Goal: Task Accomplishment & Management: Manage account settings

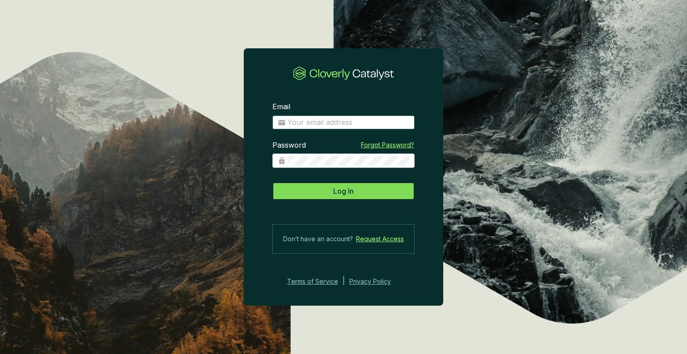
type input "[EMAIL_ADDRESS][DOMAIN_NAME]"
click at [350, 192] on span "Log In" at bounding box center [343, 191] width 21 height 11
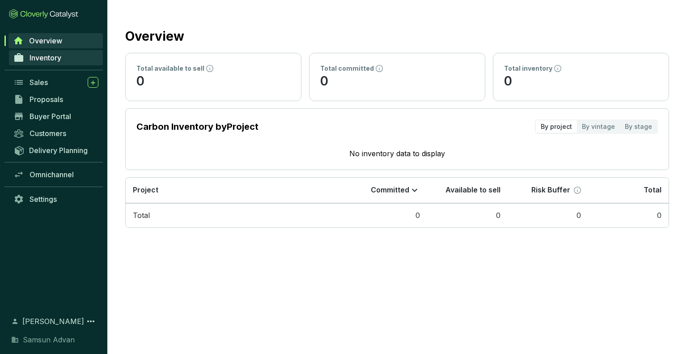
click at [57, 60] on span "Inventory" at bounding box center [46, 57] width 32 height 9
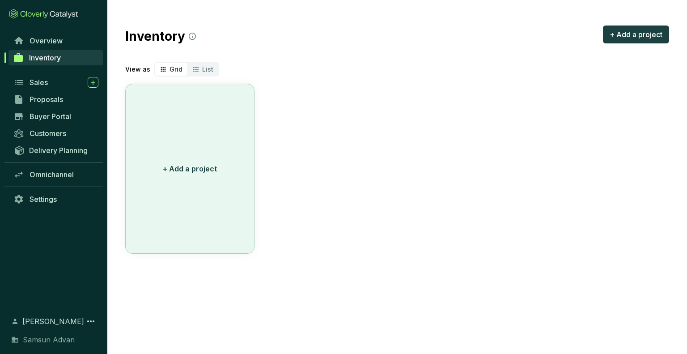
click at [194, 169] on p "+ Add a project" at bounding box center [190, 168] width 54 height 11
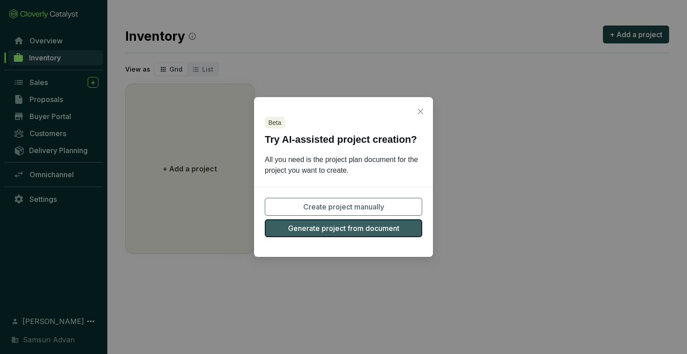
click at [343, 230] on span "Generate project from document" at bounding box center [343, 228] width 111 height 11
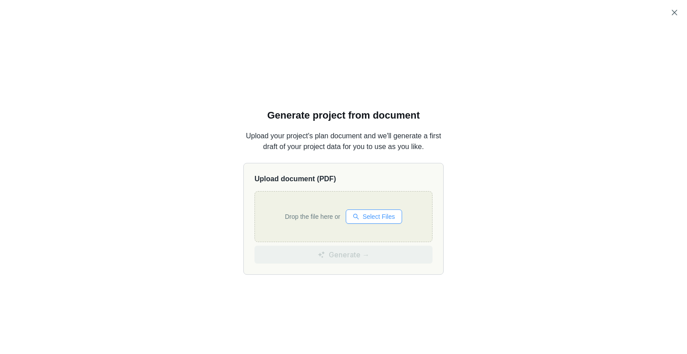
click at [365, 215] on span "Select Files" at bounding box center [379, 216] width 32 height 10
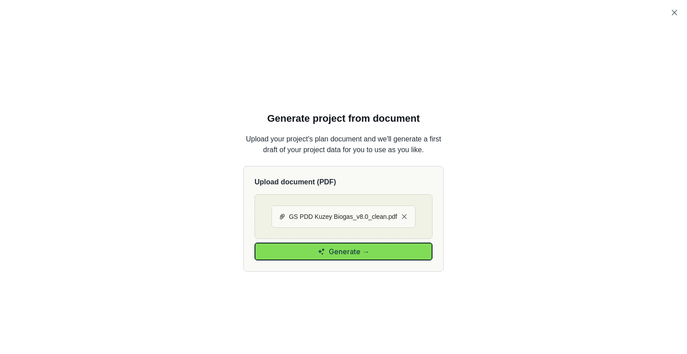
click at [321, 249] on icon "button" at bounding box center [321, 251] width 8 height 7
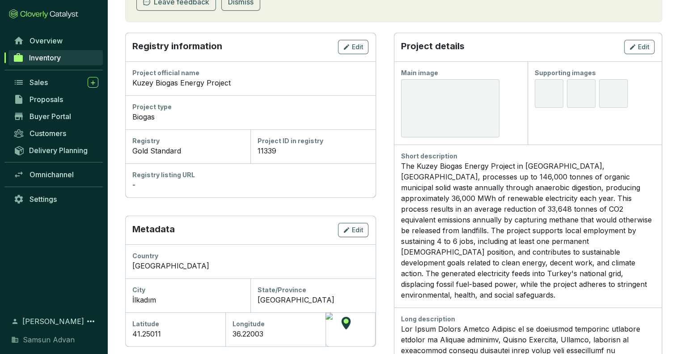
scroll to position [215, 0]
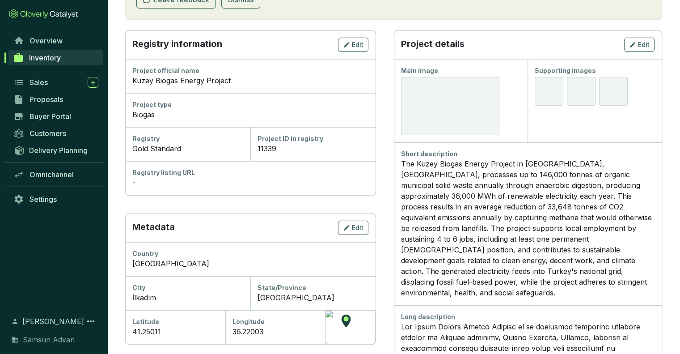
click at [165, 181] on div "-" at bounding box center [250, 182] width 236 height 11
click at [168, 173] on div "Registry listing URL" at bounding box center [250, 172] width 236 height 9
click at [139, 173] on div "Registry listing URL" at bounding box center [250, 172] width 236 height 9
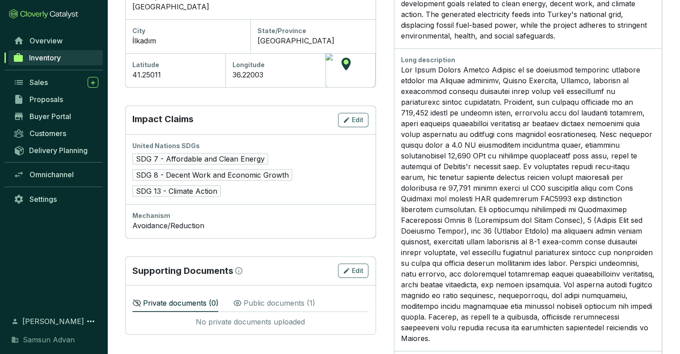
scroll to position [498, 0]
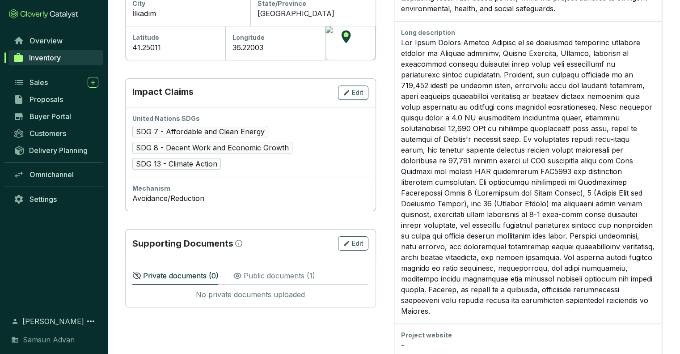
click at [275, 273] on p "Public documents ( 1 )" at bounding box center [280, 275] width 72 height 11
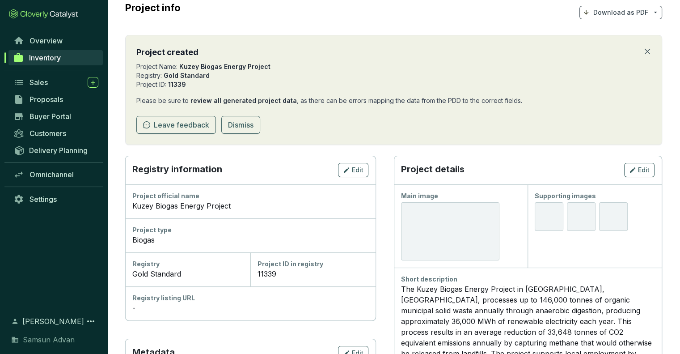
scroll to position [109, 0]
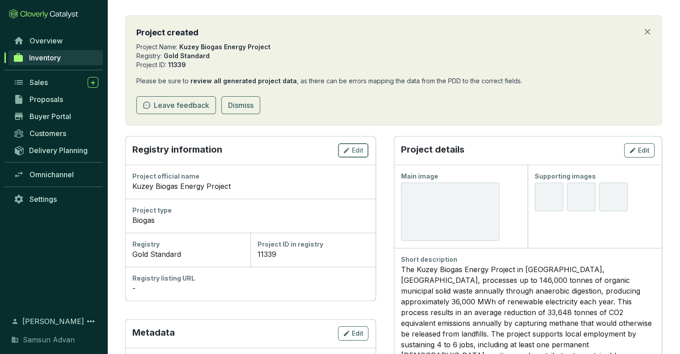
click at [355, 153] on span "Edit" at bounding box center [358, 150] width 12 height 9
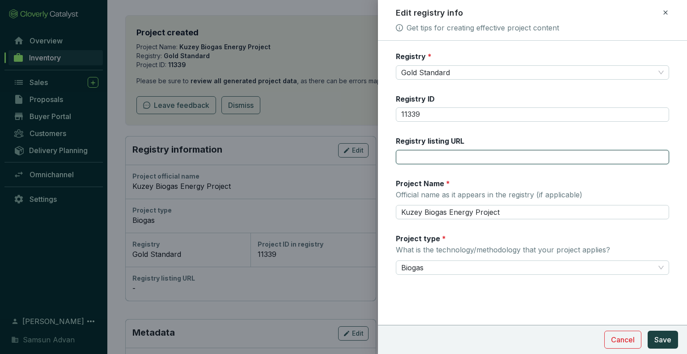
click at [496, 157] on input "Registry listing URL" at bounding box center [532, 157] width 273 height 14
paste input "[URL][DOMAIN_NAME]"
type input "[URL][DOMAIN_NAME]"
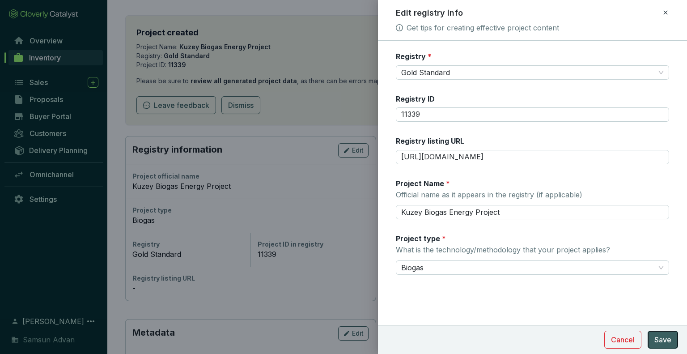
click at [665, 339] on span "Save" at bounding box center [662, 339] width 17 height 11
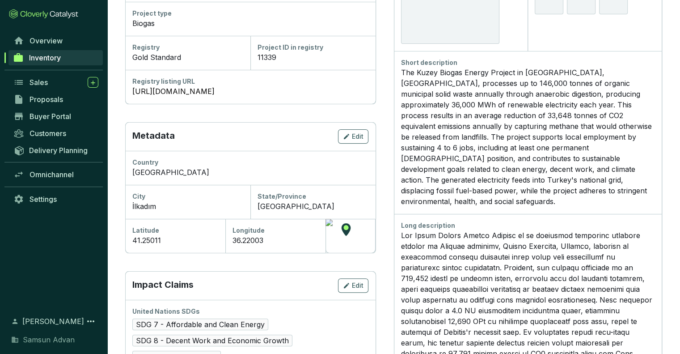
scroll to position [324, 0]
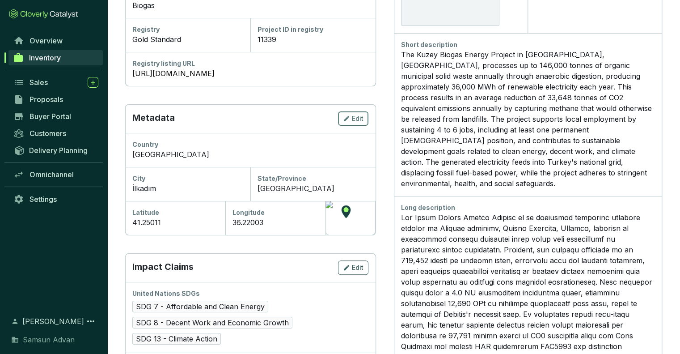
click at [356, 115] on span "Edit" at bounding box center [358, 118] width 12 height 9
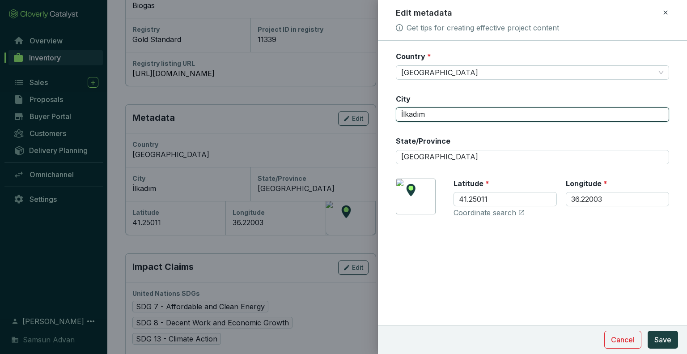
click at [454, 114] on input "İlkadım" at bounding box center [532, 114] width 273 height 14
type input "İlkadım, [GEOGRAPHIC_DATA]"
click at [671, 342] on span "Save" at bounding box center [662, 339] width 17 height 11
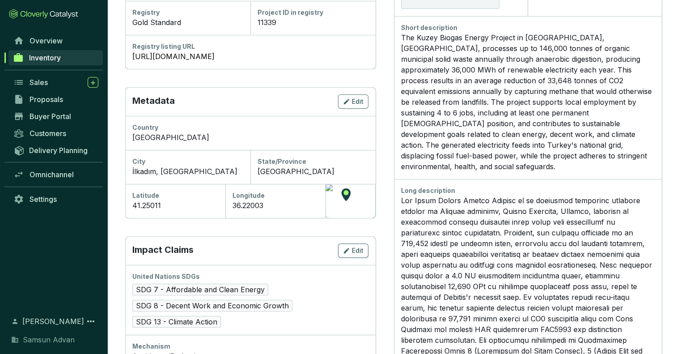
scroll to position [342, 0]
click at [349, 200] on div at bounding box center [350, 200] width 50 height 34
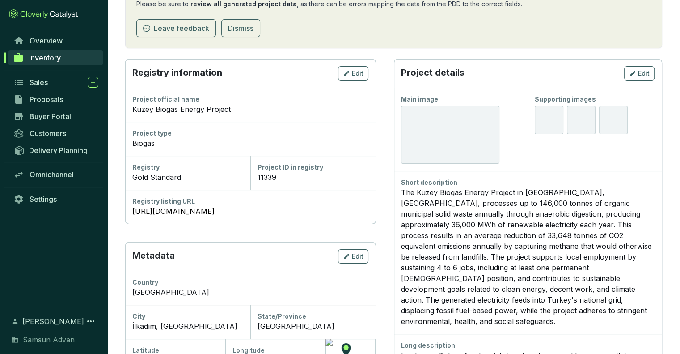
scroll to position [159, 0]
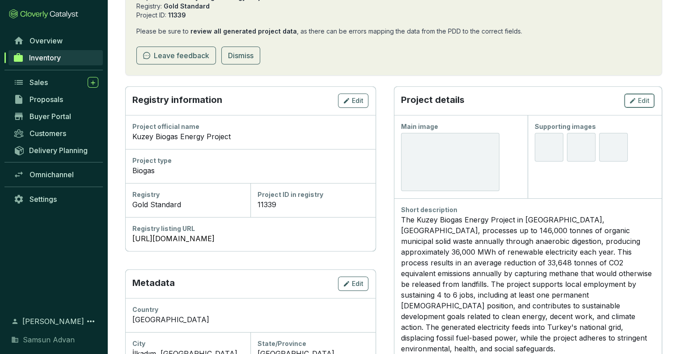
click at [634, 99] on icon "button" at bounding box center [632, 100] width 5 height 5
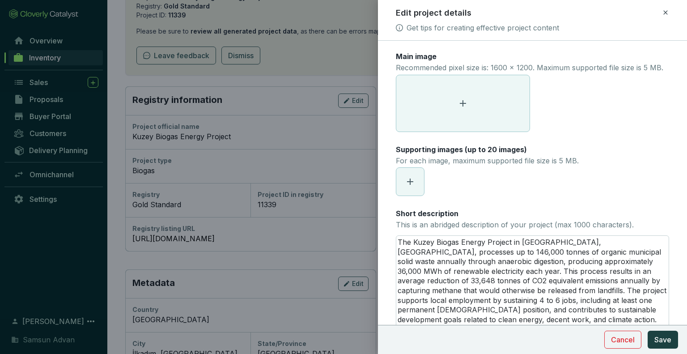
click at [463, 106] on icon at bounding box center [463, 103] width 6 height 6
click at [409, 185] on icon at bounding box center [410, 181] width 6 height 6
click at [662, 345] on button "Save" at bounding box center [662, 339] width 30 height 18
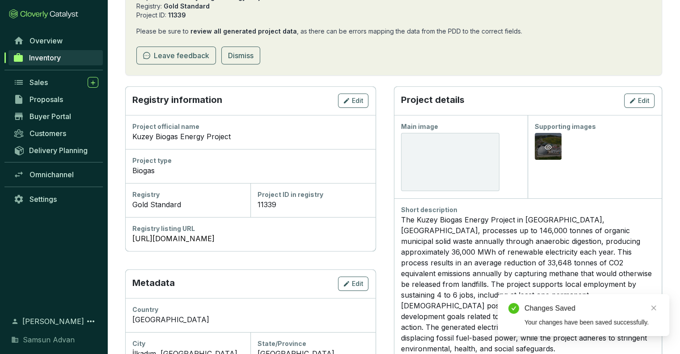
click at [553, 147] on div "Preview" at bounding box center [548, 147] width 11 height 11
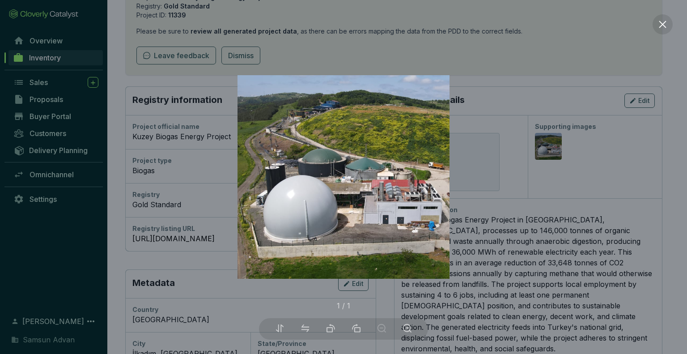
click at [556, 84] on div at bounding box center [343, 177] width 687 height 354
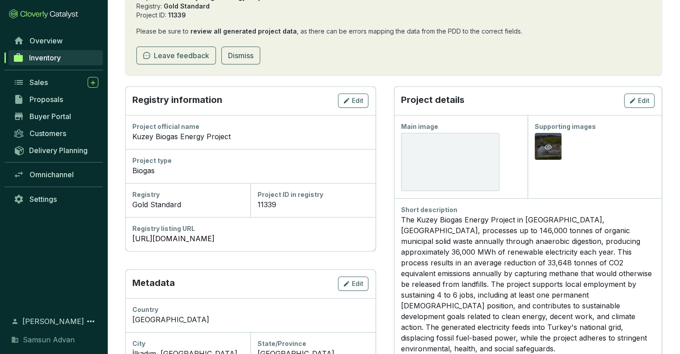
click at [546, 145] on icon "eye" at bounding box center [548, 146] width 7 height 5
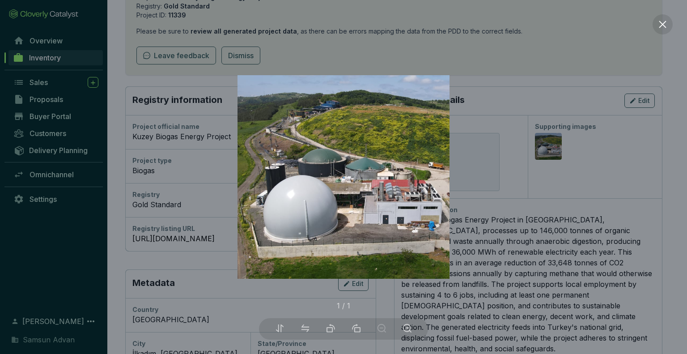
click at [570, 194] on div at bounding box center [343, 177] width 687 height 354
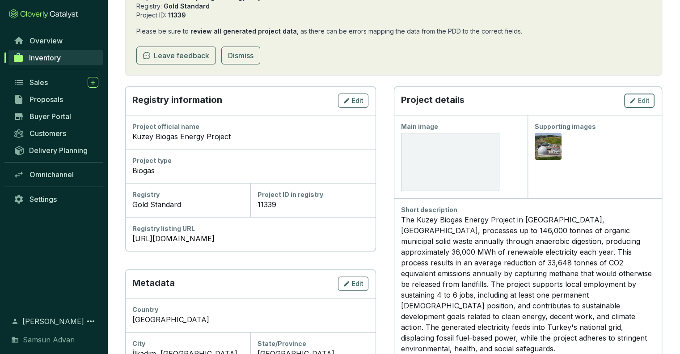
click at [638, 101] on div "Edit" at bounding box center [639, 100] width 21 height 11
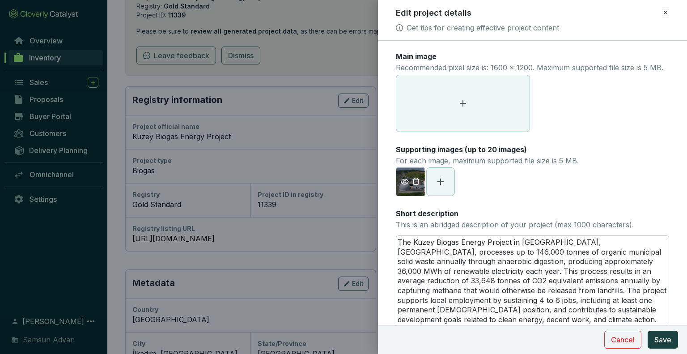
click at [411, 186] on span "button" at bounding box center [416, 182] width 12 height 10
click at [414, 187] on icon at bounding box center [410, 181] width 11 height 11
click at [461, 109] on icon at bounding box center [462, 103] width 11 height 11
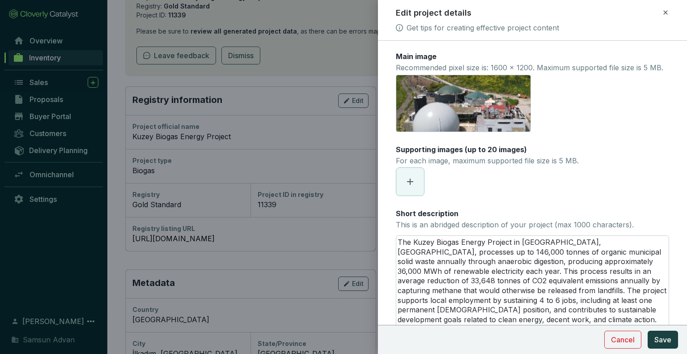
click at [467, 196] on section at bounding box center [532, 181] width 273 height 29
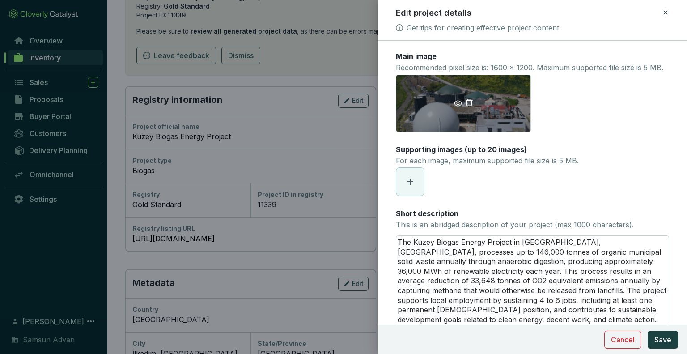
click at [449, 120] on div "KB 1.JPG" at bounding box center [463, 103] width 135 height 57
click at [456, 107] on icon "eye" at bounding box center [458, 103] width 8 height 8
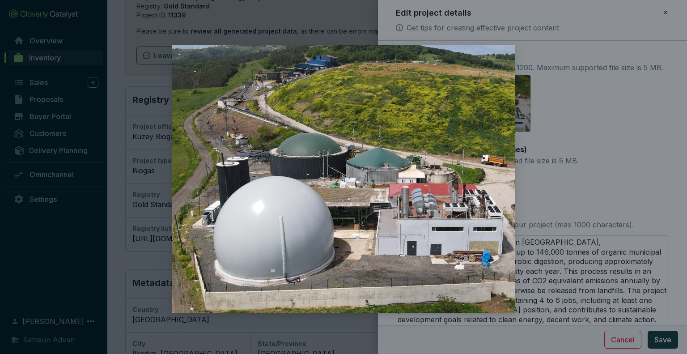
click at [526, 144] on div at bounding box center [343, 177] width 687 height 354
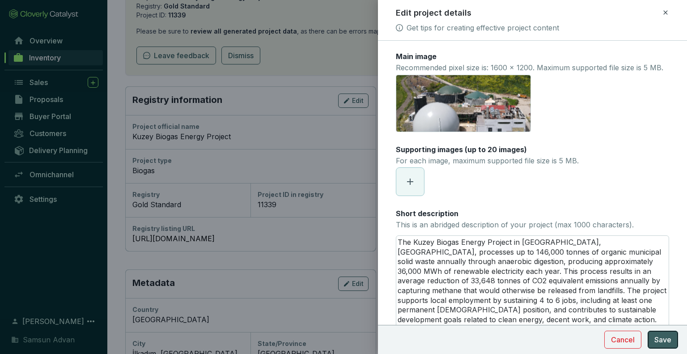
click at [661, 338] on span "Save" at bounding box center [662, 339] width 17 height 11
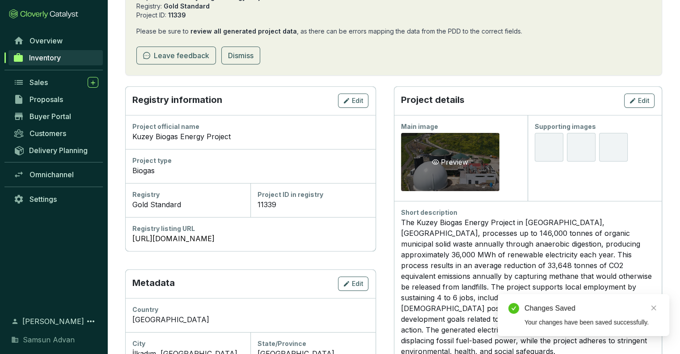
click at [486, 177] on div "Preview" at bounding box center [450, 162] width 98 height 58
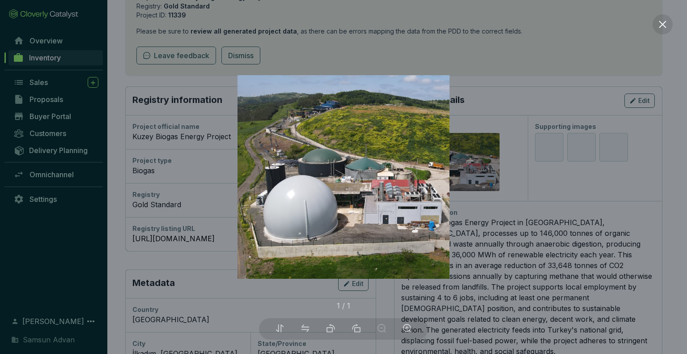
click at [511, 161] on div at bounding box center [343, 177] width 687 height 354
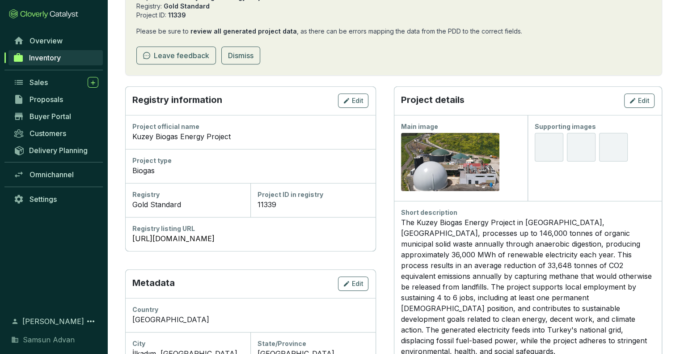
click at [50, 342] on span "Samsun Advan" at bounding box center [49, 339] width 52 height 11
click at [14, 340] on icon at bounding box center [15, 340] width 6 height 6
click at [21, 339] on div "Samsun Advan" at bounding box center [53, 339] width 89 height 11
click at [93, 323] on icon at bounding box center [90, 321] width 11 height 11
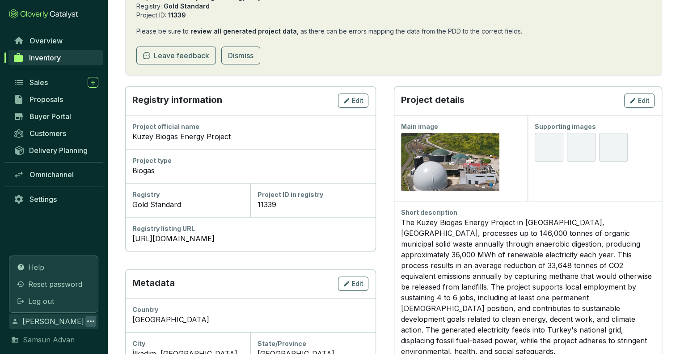
click at [76, 337] on div "Samsun Advan" at bounding box center [53, 339] width 89 height 11
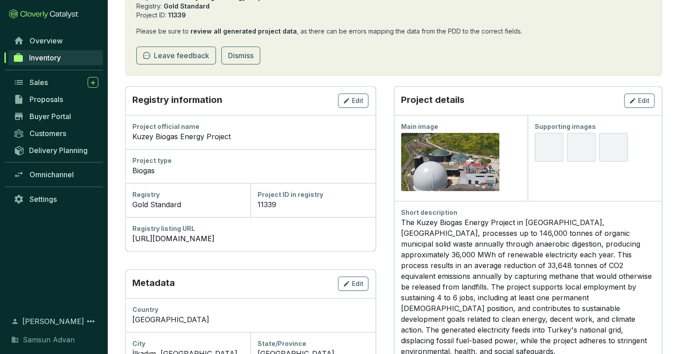
click at [63, 342] on span "Samsun Advan" at bounding box center [49, 339] width 52 height 11
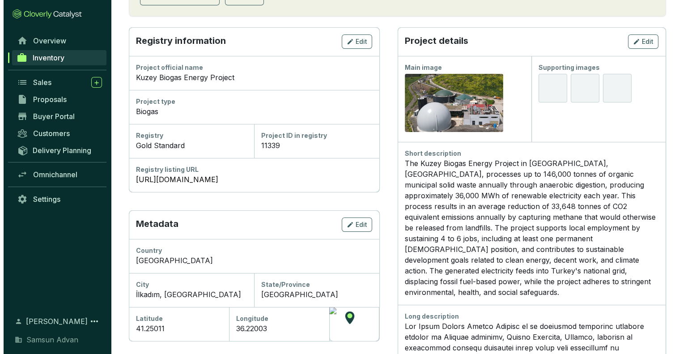
scroll to position [219, 0]
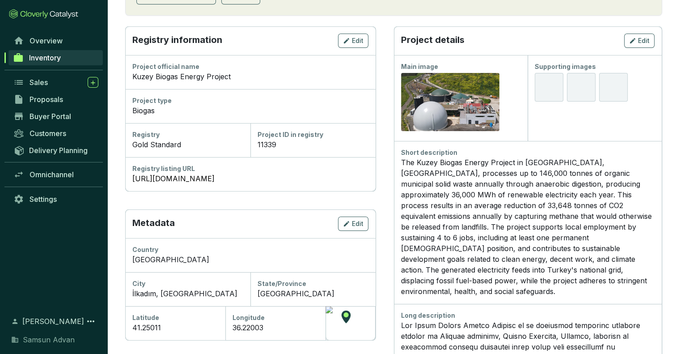
click at [551, 91] on div at bounding box center [549, 87] width 29 height 29
click at [634, 44] on icon "button" at bounding box center [632, 40] width 7 height 11
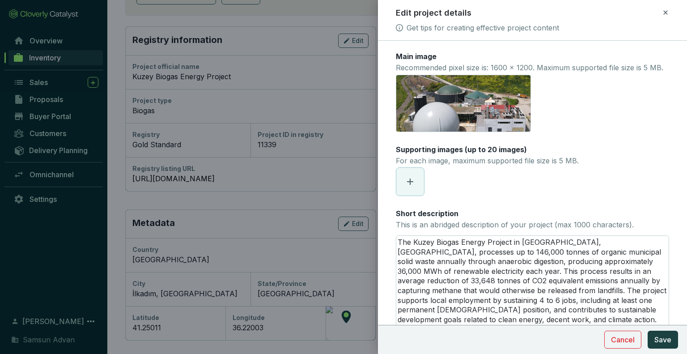
click at [408, 187] on icon at bounding box center [410, 181] width 11 height 11
click at [404, 186] on icon "eye" at bounding box center [405, 181] width 8 height 8
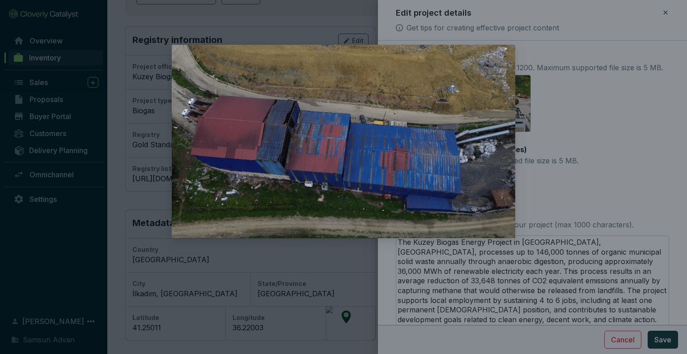
click at [490, 90] on img at bounding box center [343, 141] width 343 height 193
click at [576, 177] on div at bounding box center [343, 177] width 687 height 354
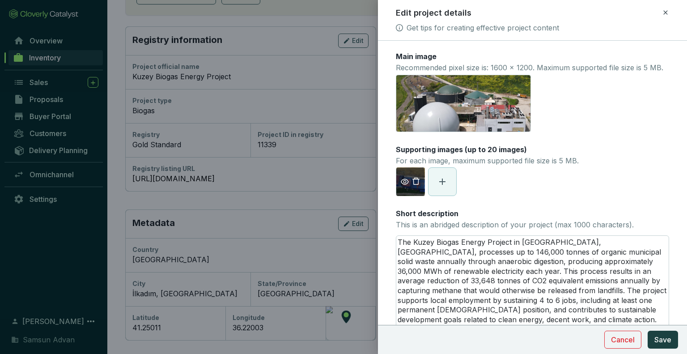
click at [418, 185] on icon "delete" at bounding box center [415, 180] width 7 height 7
click at [415, 191] on span at bounding box center [410, 182] width 28 height 28
click at [413, 196] on div "16nisan25-9.JPG" at bounding box center [410, 181] width 29 height 29
click at [405, 186] on icon "eye" at bounding box center [405, 181] width 8 height 8
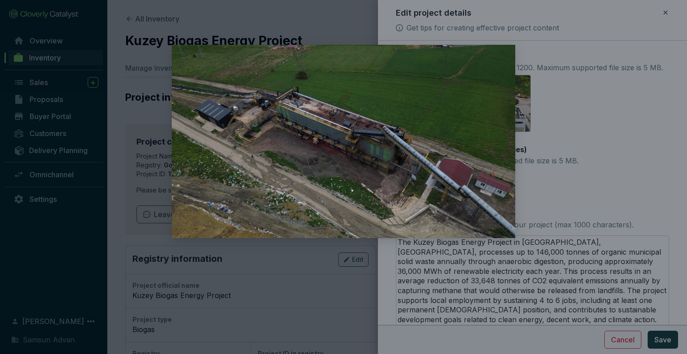
scroll to position [219, 0]
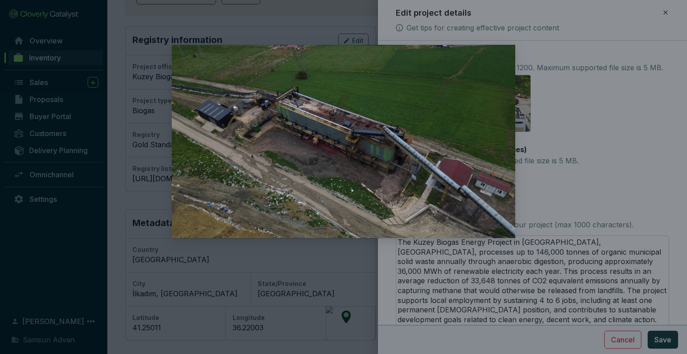
click at [623, 211] on div at bounding box center [343, 177] width 687 height 354
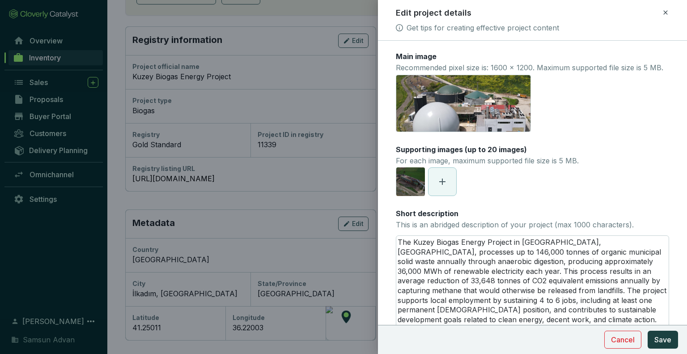
click at [438, 187] on icon at bounding box center [442, 181] width 11 height 11
click at [472, 195] on span at bounding box center [474, 182] width 28 height 28
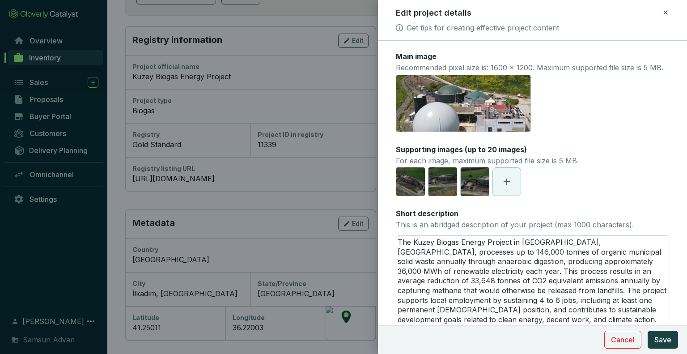
click at [510, 187] on icon at bounding box center [506, 181] width 11 height 11
click at [541, 187] on icon at bounding box center [538, 181] width 11 height 11
click at [566, 187] on icon at bounding box center [571, 181] width 11 height 11
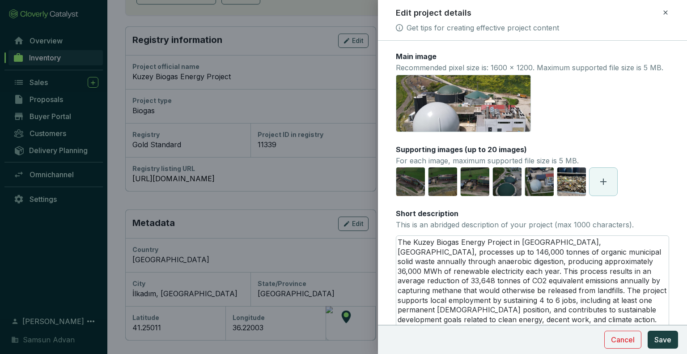
click at [600, 187] on icon at bounding box center [603, 181] width 11 height 11
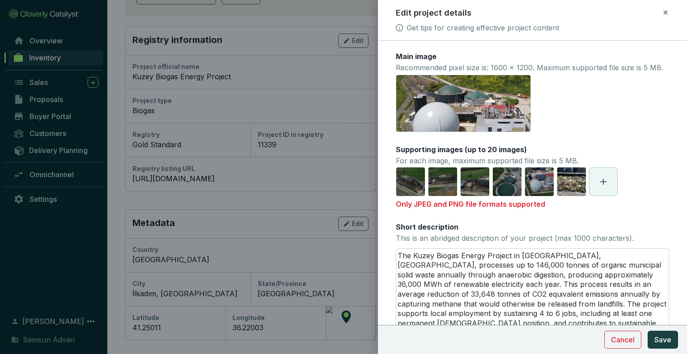
click at [606, 195] on span at bounding box center [603, 182] width 28 height 28
click at [607, 187] on icon at bounding box center [603, 181] width 11 height 11
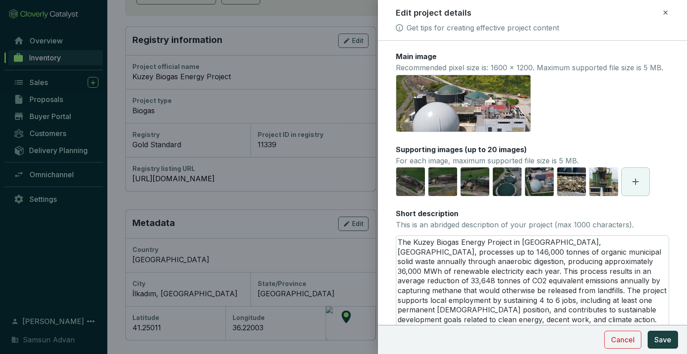
click at [628, 193] on span at bounding box center [635, 182] width 28 height 28
click at [633, 187] on icon at bounding box center [635, 181] width 11 height 11
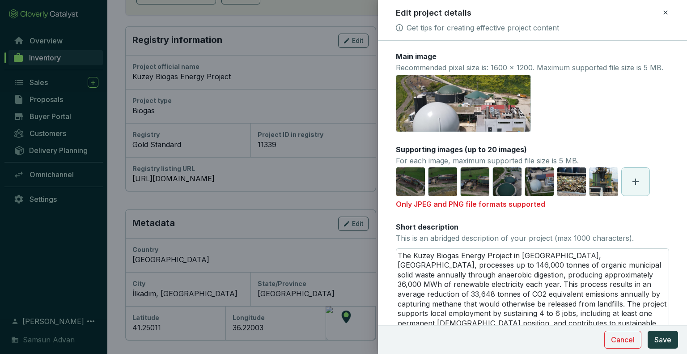
click at [640, 187] on icon at bounding box center [635, 181] width 11 height 11
click at [403, 185] on icon "eye" at bounding box center [405, 182] width 8 height 6
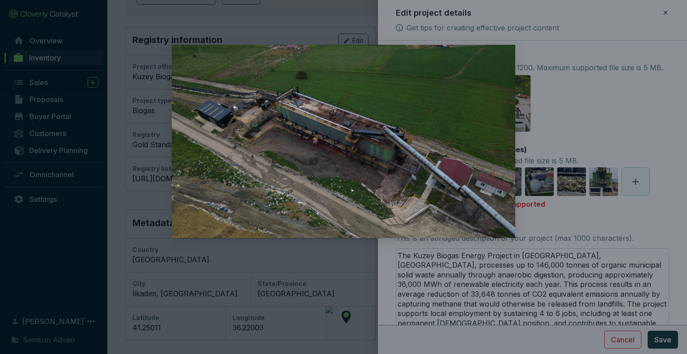
click at [588, 97] on div at bounding box center [343, 177] width 687 height 354
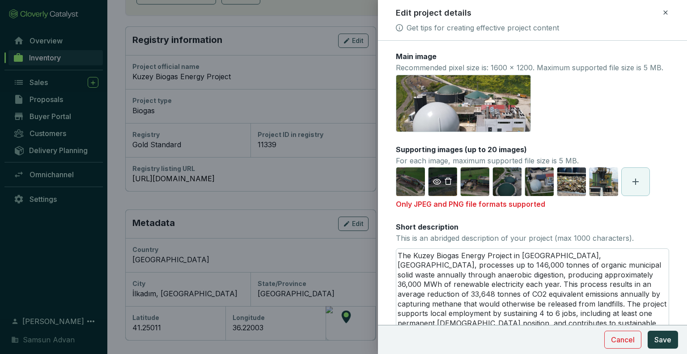
click at [437, 185] on icon "eye" at bounding box center [437, 182] width 8 height 6
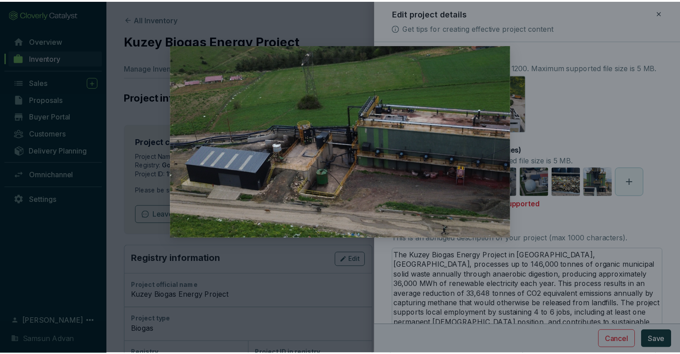
scroll to position [219, 0]
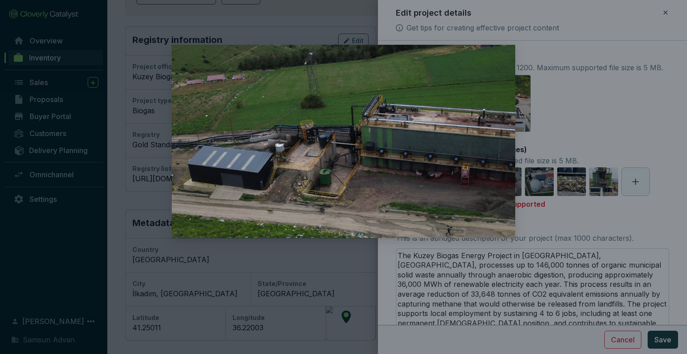
click at [575, 142] on div at bounding box center [343, 177] width 687 height 354
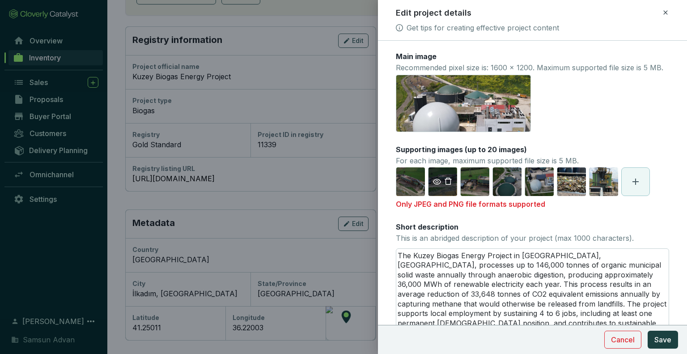
click at [450, 185] on icon "delete" at bounding box center [447, 180] width 7 height 7
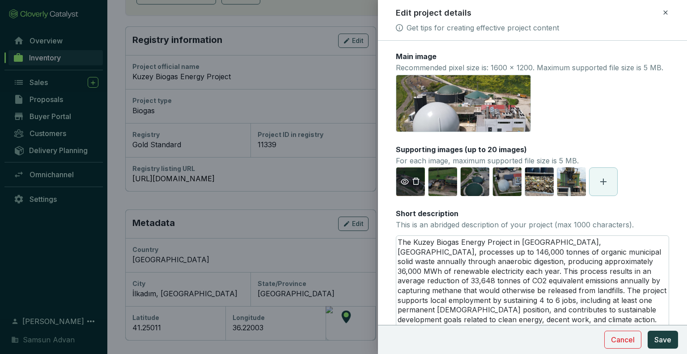
click at [417, 185] on icon "delete" at bounding box center [416, 181] width 8 height 8
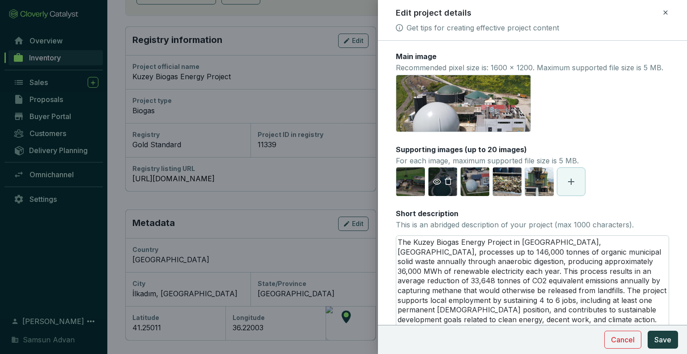
click at [438, 185] on icon "eye" at bounding box center [437, 182] width 8 height 6
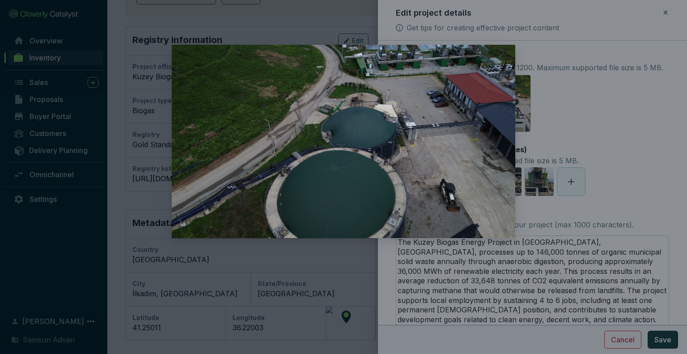
click at [581, 134] on div at bounding box center [343, 177] width 687 height 354
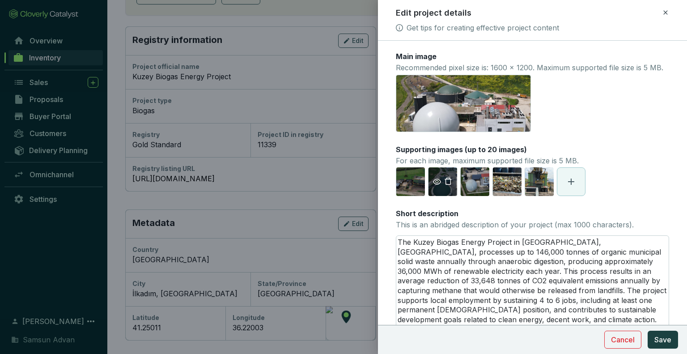
click at [450, 185] on icon "delete" at bounding box center [447, 180] width 7 height 7
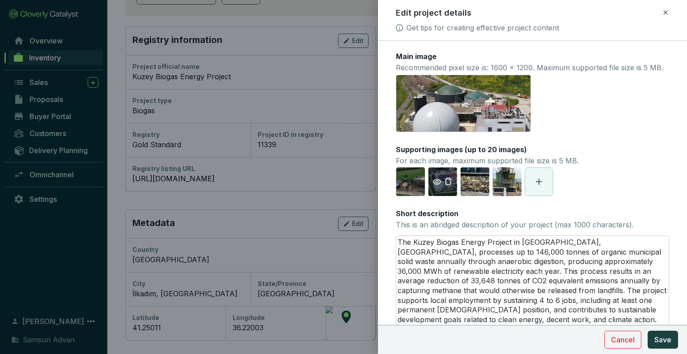
click at [436, 186] on icon "eye" at bounding box center [437, 181] width 8 height 8
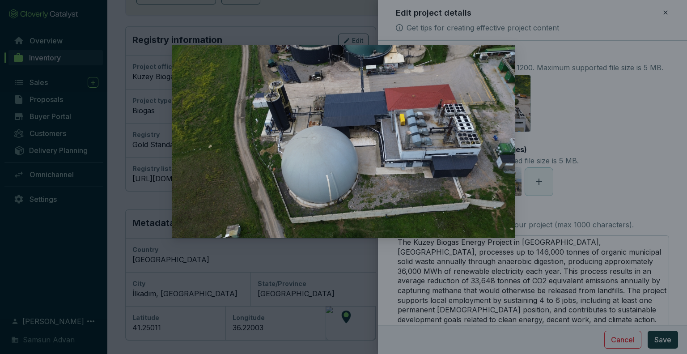
click at [579, 179] on div at bounding box center [343, 177] width 687 height 354
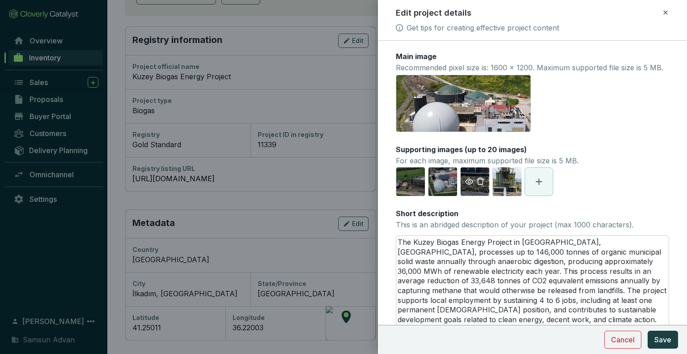
click at [471, 186] on icon "eye" at bounding box center [469, 181] width 8 height 8
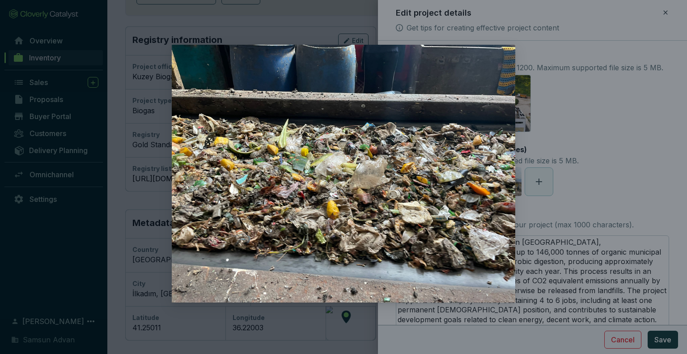
click at [564, 152] on div at bounding box center [343, 177] width 687 height 354
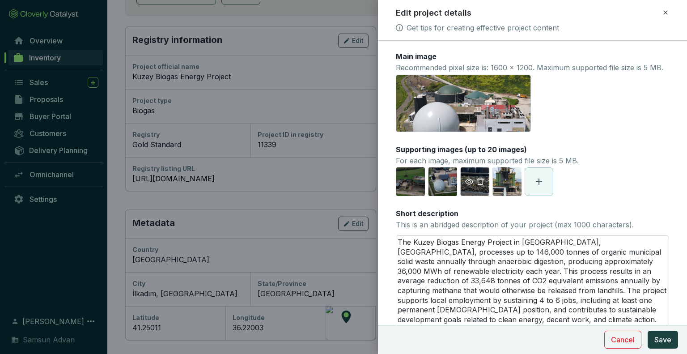
click at [486, 187] on span at bounding box center [474, 181] width 28 height 11
click at [482, 185] on icon "delete" at bounding box center [480, 180] width 7 height 7
click at [470, 186] on icon "eye" at bounding box center [469, 181] width 8 height 8
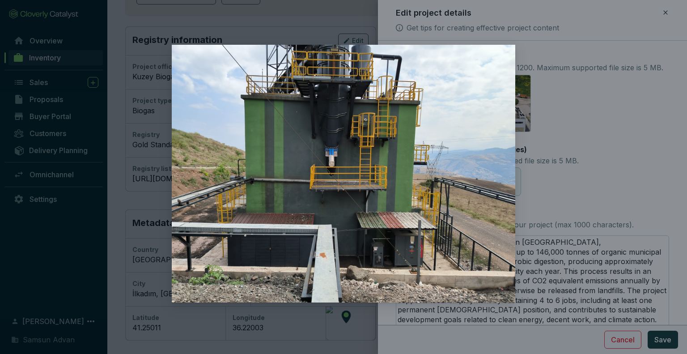
click at [580, 196] on div at bounding box center [343, 177] width 687 height 354
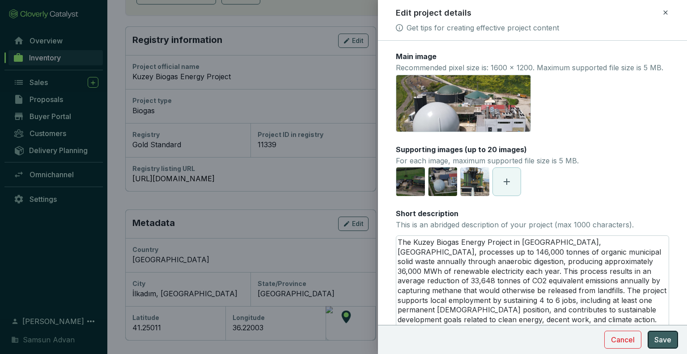
click at [671, 338] on span "Save" at bounding box center [662, 339] width 17 height 11
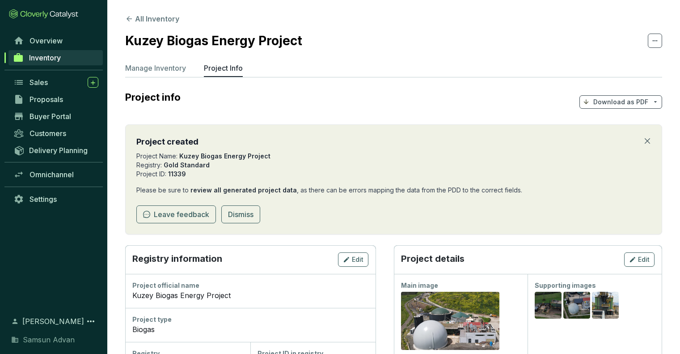
scroll to position [219, 0]
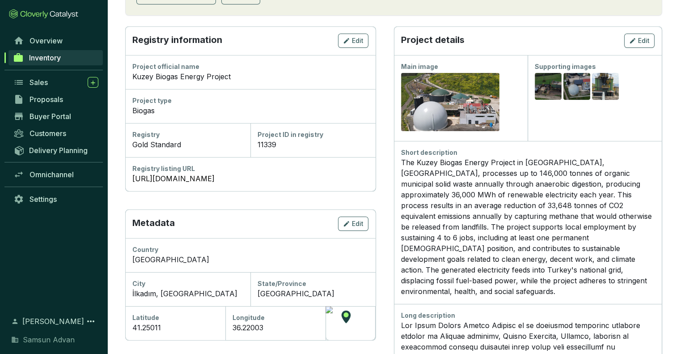
click at [618, 19] on section "All Inventory Kuzey Biogas Energy Project Manage Inventory Project Info Project…" at bounding box center [393, 219] width 573 height 877
click at [638, 40] on span "Edit" at bounding box center [644, 40] width 12 height 9
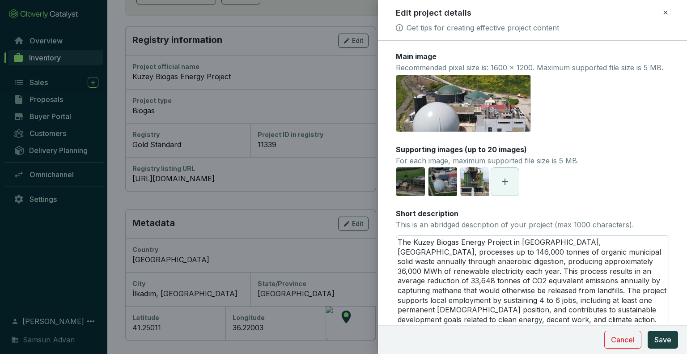
click at [507, 187] on icon at bounding box center [504, 181] width 11 height 11
click at [539, 195] on span at bounding box center [537, 182] width 28 height 28
click at [498, 186] on icon "eye" at bounding box center [499, 181] width 8 height 8
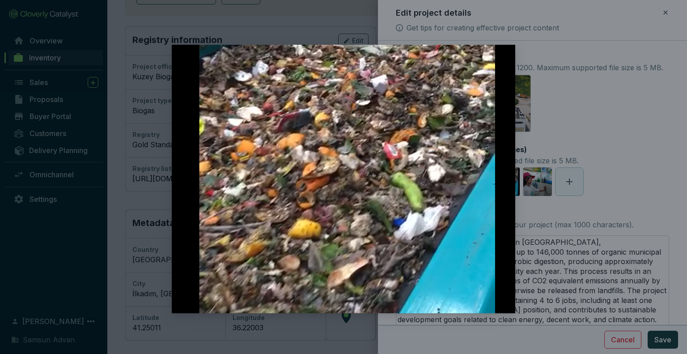
click at [592, 198] on div at bounding box center [343, 177] width 687 height 354
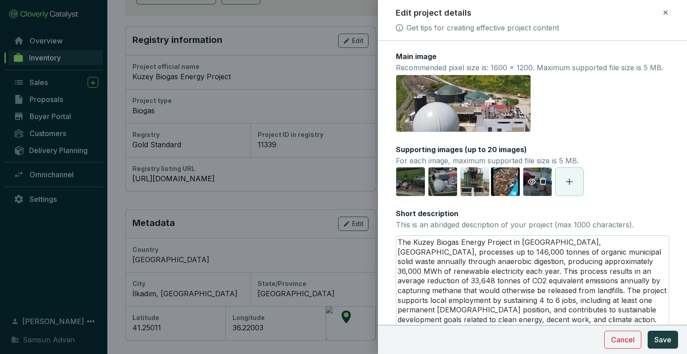
click at [532, 185] on icon "eye" at bounding box center [532, 182] width 8 height 6
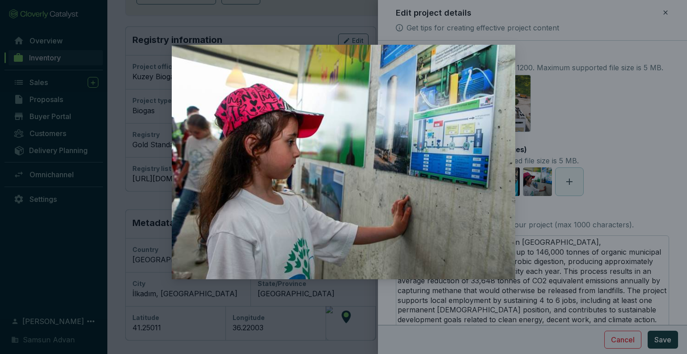
click at [628, 169] on div at bounding box center [343, 177] width 687 height 354
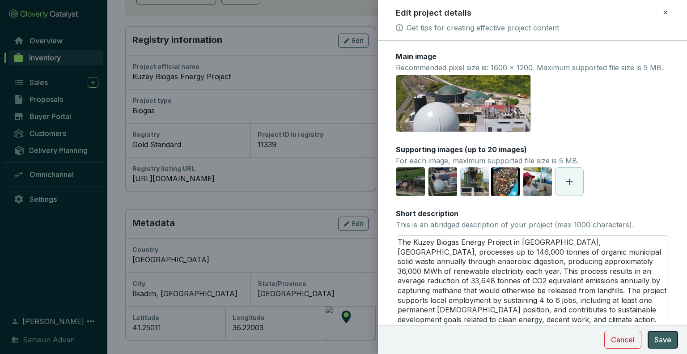
click at [662, 341] on span "Save" at bounding box center [662, 339] width 17 height 11
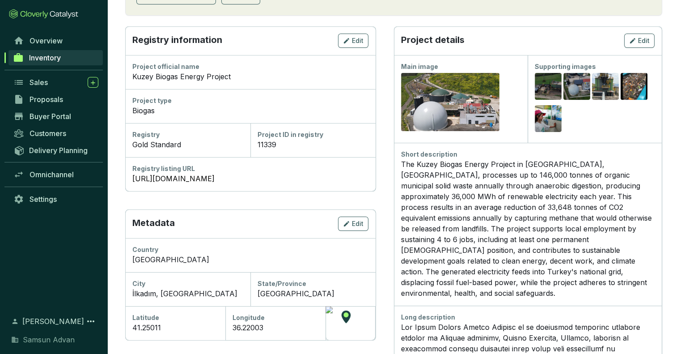
click at [594, 39] on div "Project details Edit" at bounding box center [528, 40] width 268 height 29
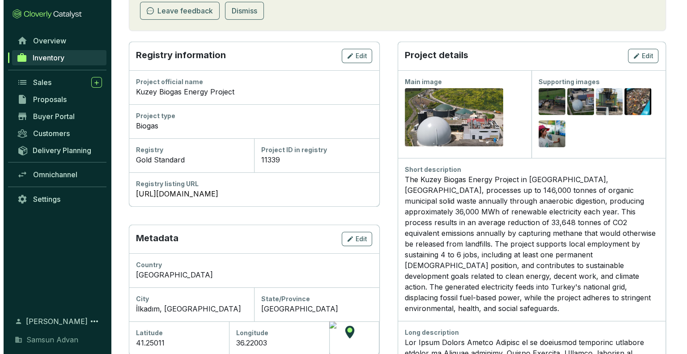
scroll to position [201, 0]
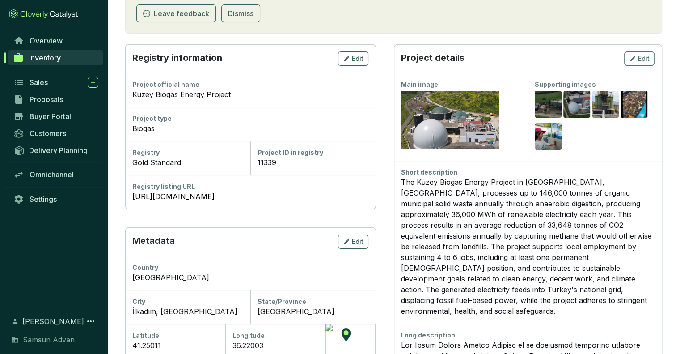
click at [637, 59] on div "Edit" at bounding box center [639, 58] width 21 height 11
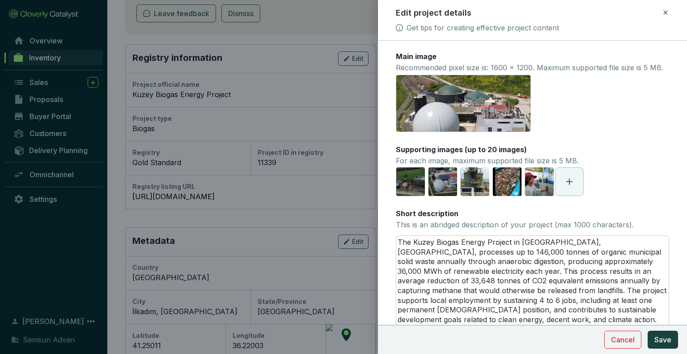
click at [569, 187] on icon at bounding box center [569, 181] width 11 height 11
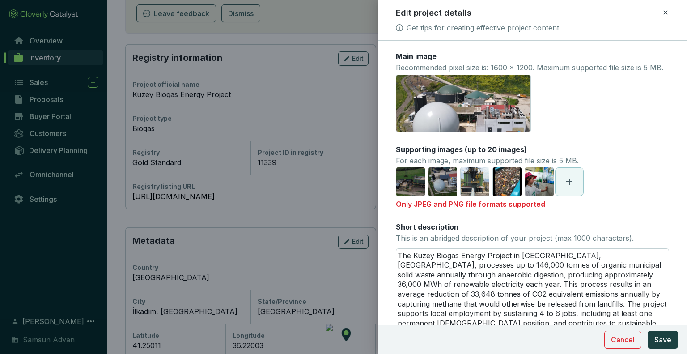
click at [560, 221] on div "Main image Recommended pixel size is: 1600 x 1200. Maximum supported file size …" at bounding box center [532, 302] width 273 height 503
click at [571, 187] on icon at bounding box center [569, 181] width 11 height 11
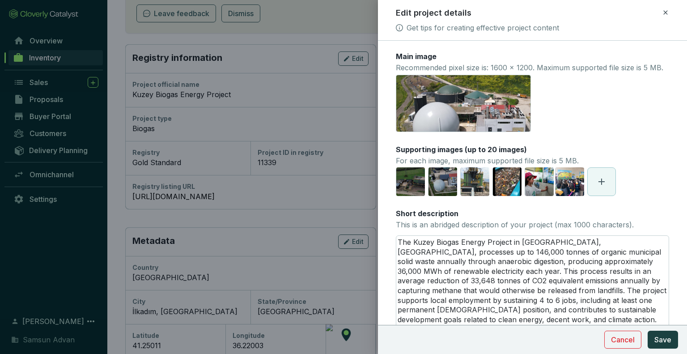
click at [604, 195] on span at bounding box center [601, 182] width 28 height 28
click at [629, 187] on icon at bounding box center [633, 181] width 11 height 11
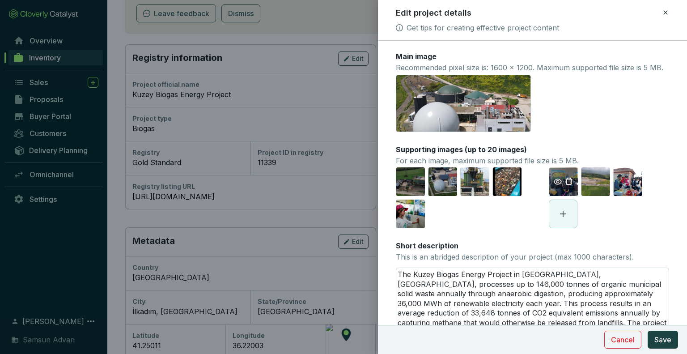
click at [553, 186] on icon "eye" at bounding box center [557, 181] width 8 height 8
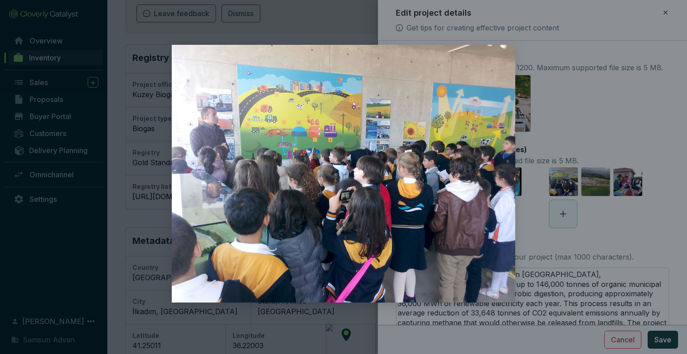
click at [576, 116] on div at bounding box center [343, 177] width 687 height 354
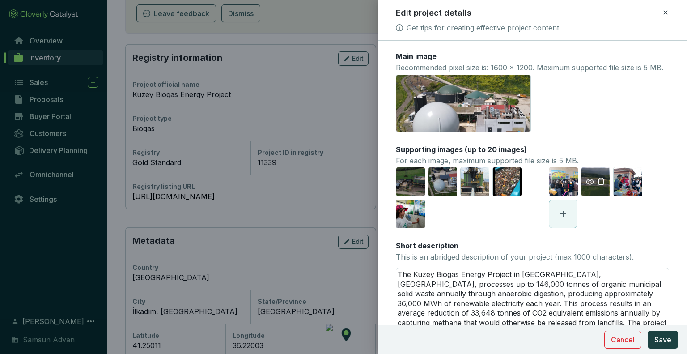
click at [592, 196] on div "samsun kuzey biyogaz.JPG" at bounding box center [595, 181] width 29 height 29
click at [586, 185] on icon "eye" at bounding box center [590, 182] width 8 height 6
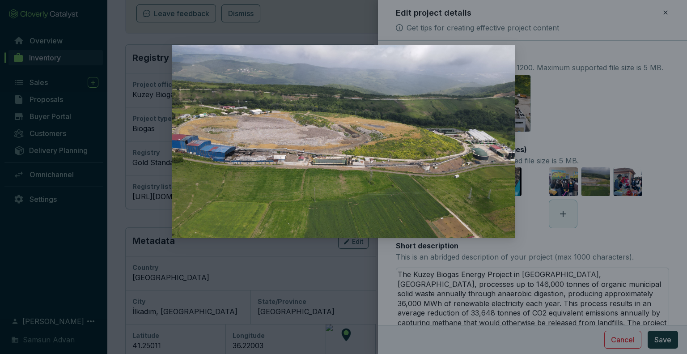
click at [554, 120] on div at bounding box center [343, 177] width 687 height 354
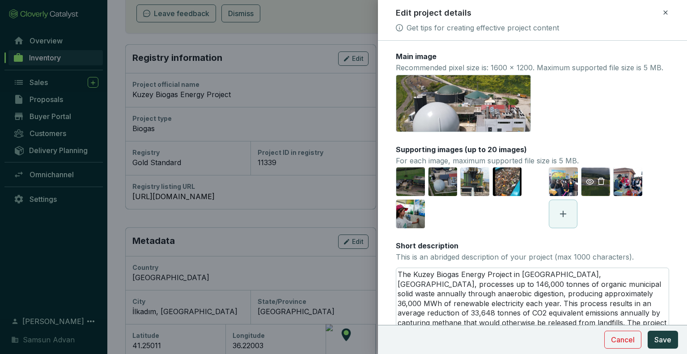
click at [597, 185] on icon "delete" at bounding box center [600, 180] width 7 height 7
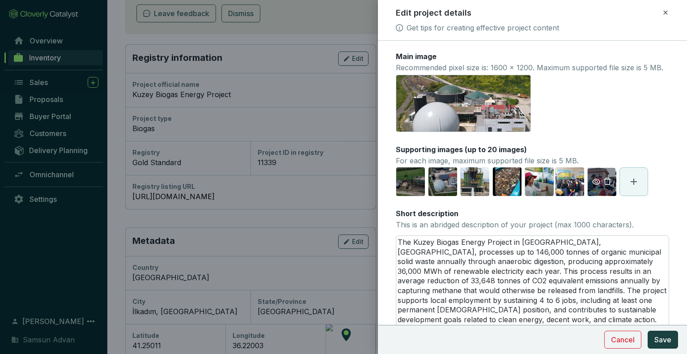
click at [596, 185] on icon "eye" at bounding box center [596, 182] width 8 height 6
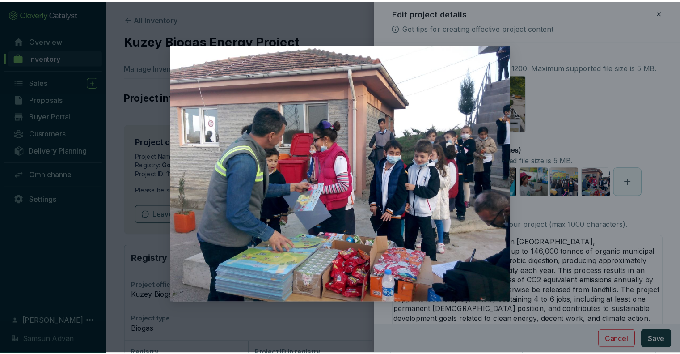
scroll to position [201, 0]
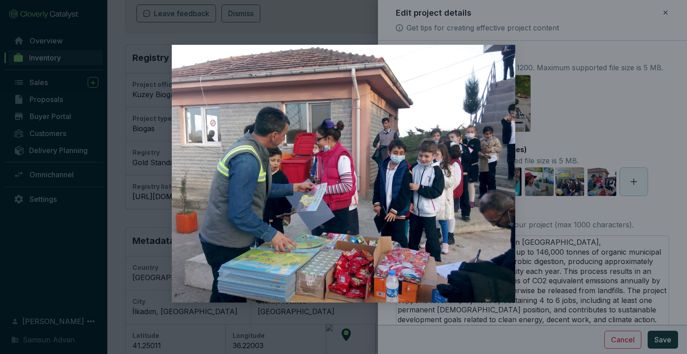
click at [626, 139] on div at bounding box center [343, 177] width 687 height 354
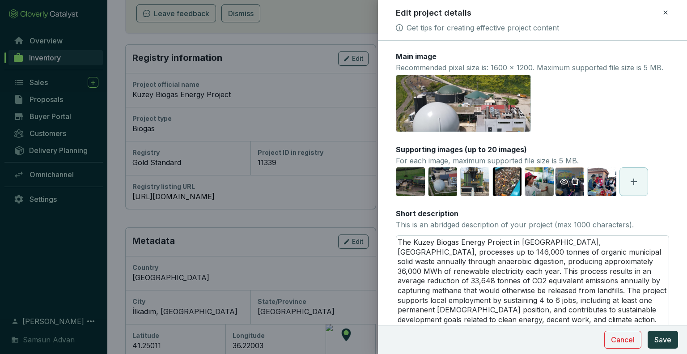
click at [562, 186] on icon "eye" at bounding box center [564, 181] width 8 height 8
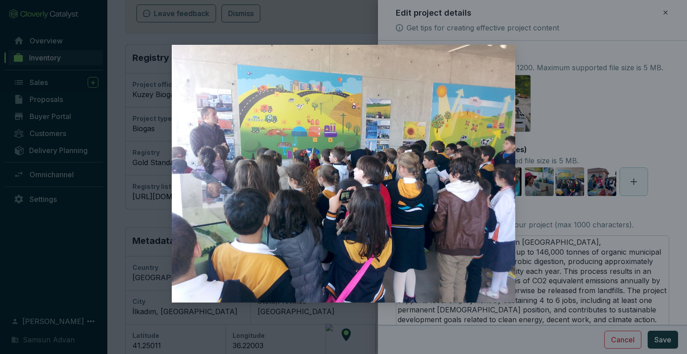
click at [601, 115] on div at bounding box center [343, 177] width 687 height 354
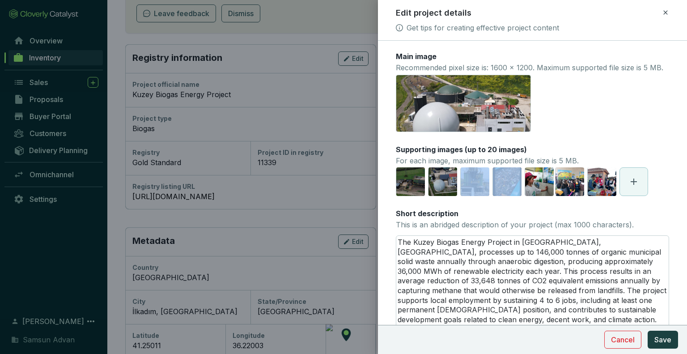
drag, startPoint x: 499, startPoint y: 198, endPoint x: 460, endPoint y: 205, distance: 40.0
click at [460, 196] on div "[URL][DOMAIN_NAME] [URL][DOMAIN_NAME] [URL][DOMAIN_NAME] [URL][DOMAIN_NAME] [UR…" at bounding box center [474, 181] width 157 height 29
click at [496, 208] on div "Main image Recommended pixel size is: 1600 x 1200. Maximum supported file size …" at bounding box center [532, 296] width 273 height 490
click at [659, 341] on span "Save" at bounding box center [662, 339] width 17 height 11
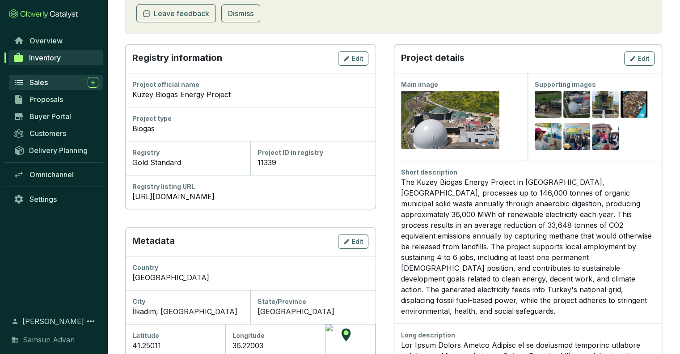
click at [44, 85] on span "Sales" at bounding box center [39, 82] width 18 height 9
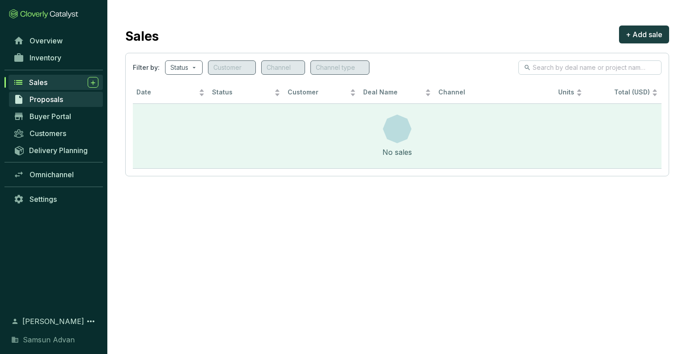
click at [59, 96] on span "Proposals" at bounding box center [47, 99] width 34 height 9
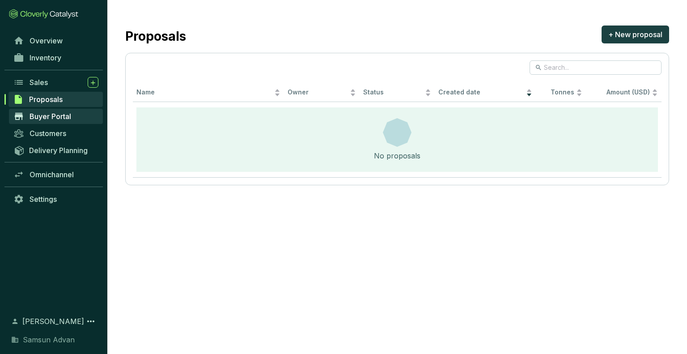
click at [67, 114] on span "Buyer Portal" at bounding box center [51, 116] width 42 height 9
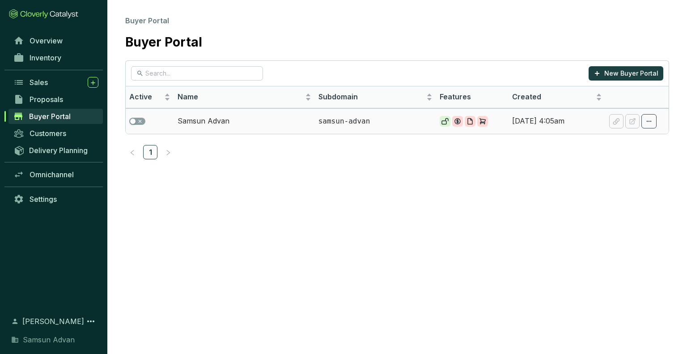
click at [206, 122] on td "Samsun Advan" at bounding box center [244, 120] width 140 height 25
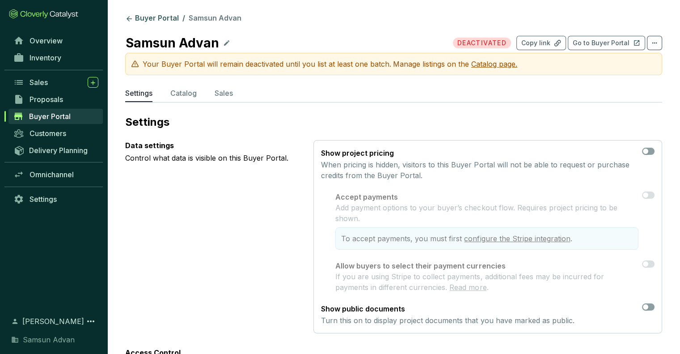
click at [223, 45] on icon at bounding box center [226, 43] width 7 height 11
click at [70, 139] on link "Customers" at bounding box center [56, 133] width 94 height 15
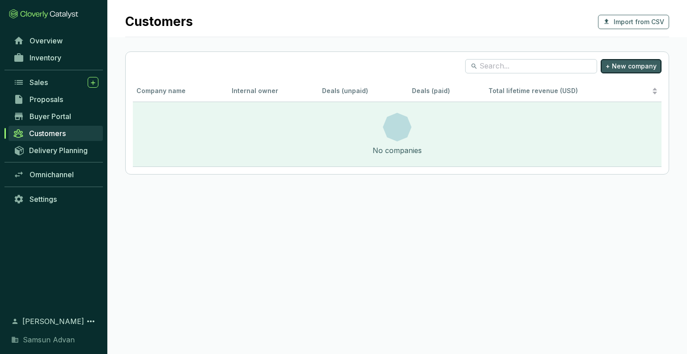
click at [628, 68] on span "+ New company" at bounding box center [630, 66] width 51 height 9
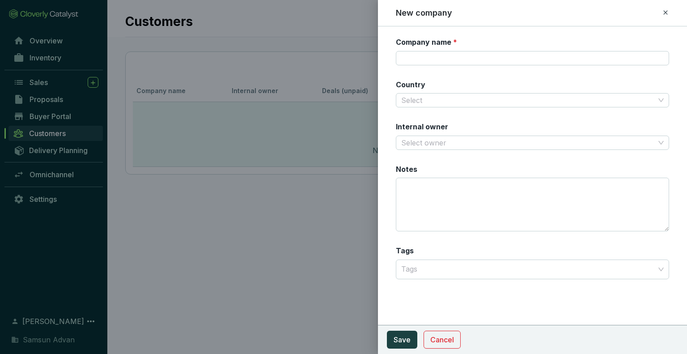
click at [265, 226] on div at bounding box center [343, 177] width 687 height 354
click at [449, 338] on span "Cancel" at bounding box center [442, 339] width 24 height 11
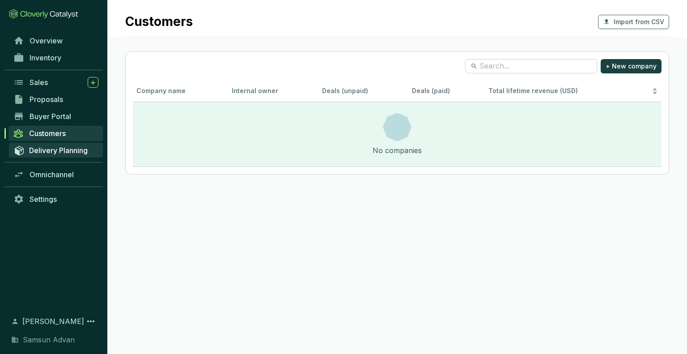
click at [77, 152] on span "Delivery Planning" at bounding box center [58, 150] width 59 height 9
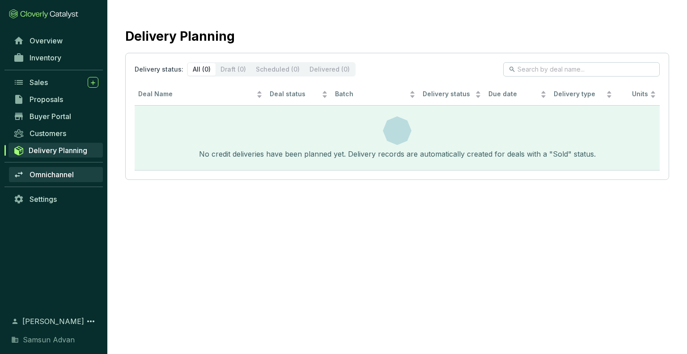
click at [77, 176] on link "Omnichannel" at bounding box center [56, 174] width 94 height 15
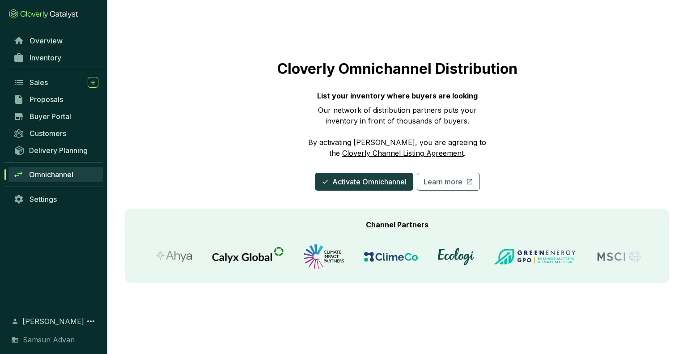
click at [132, 74] on div "Cloverly Omnichannel Distribution List your inventory where buyers are looking …" at bounding box center [397, 101] width 544 height 177
click at [59, 54] on span "Inventory" at bounding box center [46, 57] width 32 height 9
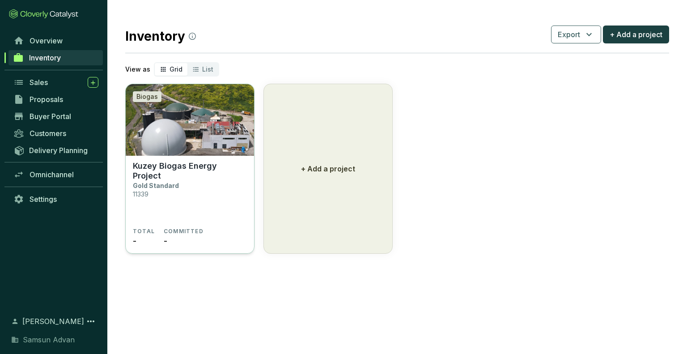
click at [228, 159] on section "Kuzey Biogas Energy Project Gold Standard 11339 TOTAL - COMMITTED -" at bounding box center [190, 205] width 128 height 98
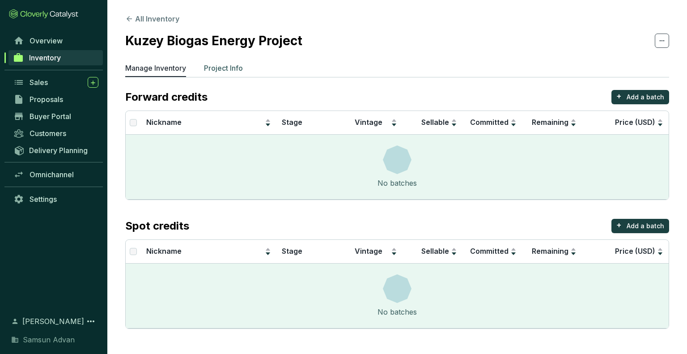
click at [216, 66] on p "Project Info" at bounding box center [223, 68] width 39 height 11
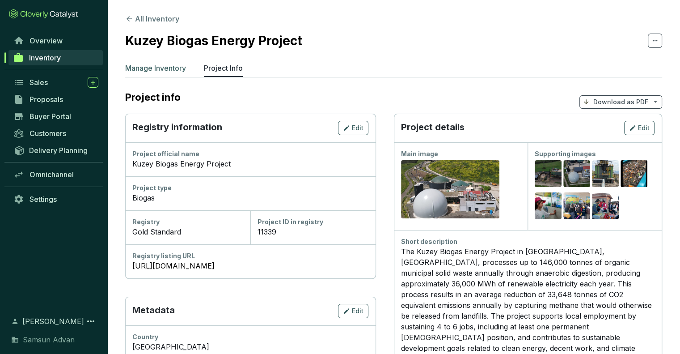
click at [173, 69] on p "Manage Inventory" at bounding box center [155, 68] width 61 height 11
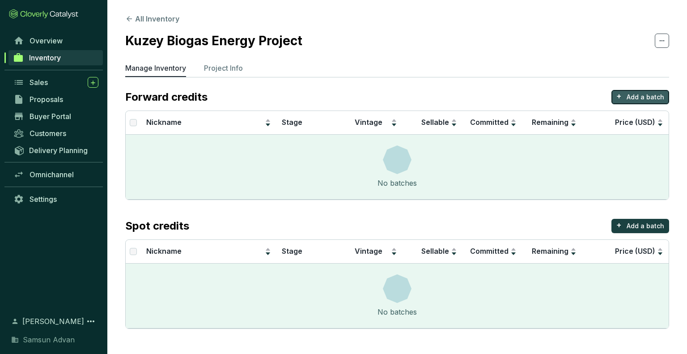
click at [648, 96] on p "Add a batch" at bounding box center [645, 97] width 38 height 9
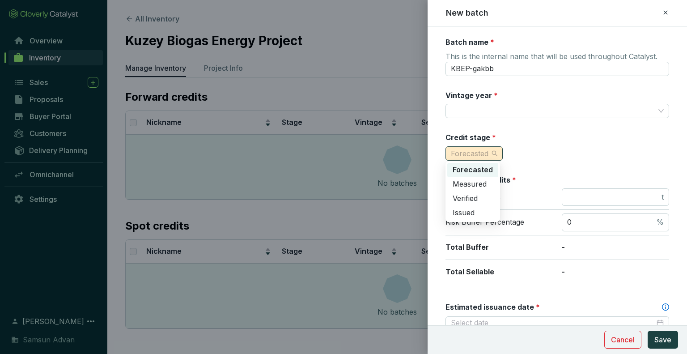
click at [492, 154] on span "Forecasted" at bounding box center [474, 153] width 46 height 13
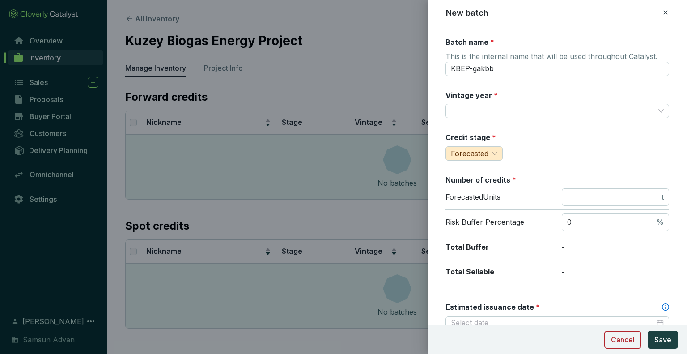
click at [629, 338] on span "Cancel" at bounding box center [623, 339] width 24 height 11
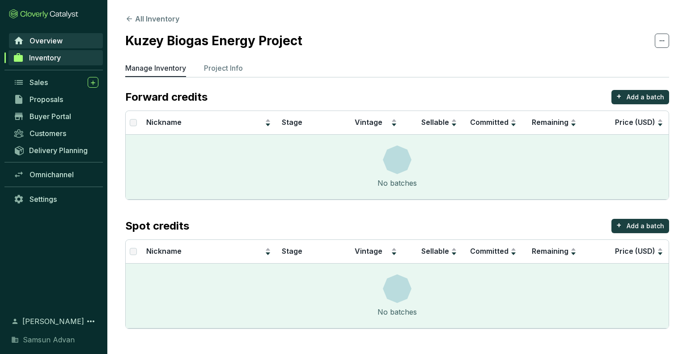
click at [60, 40] on span "Overview" at bounding box center [46, 40] width 33 height 9
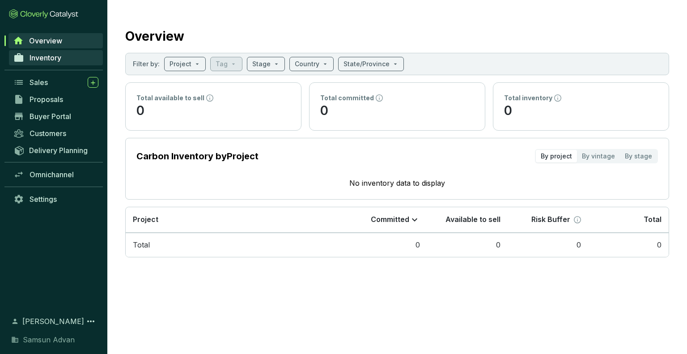
click at [63, 56] on link "Inventory" at bounding box center [56, 57] width 94 height 15
